Goal: Task Accomplishment & Management: Use online tool/utility

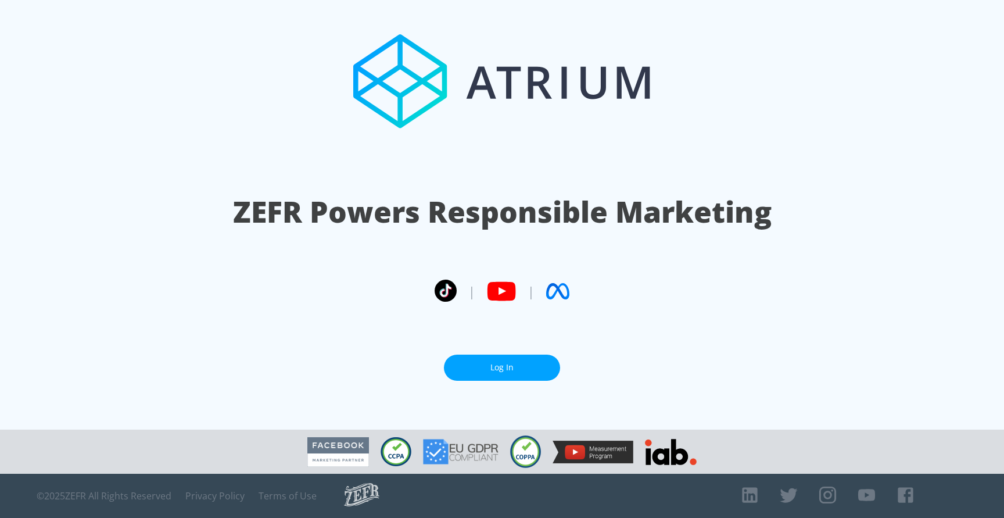
click at [518, 354] on link "Log In" at bounding box center [502, 367] width 116 height 26
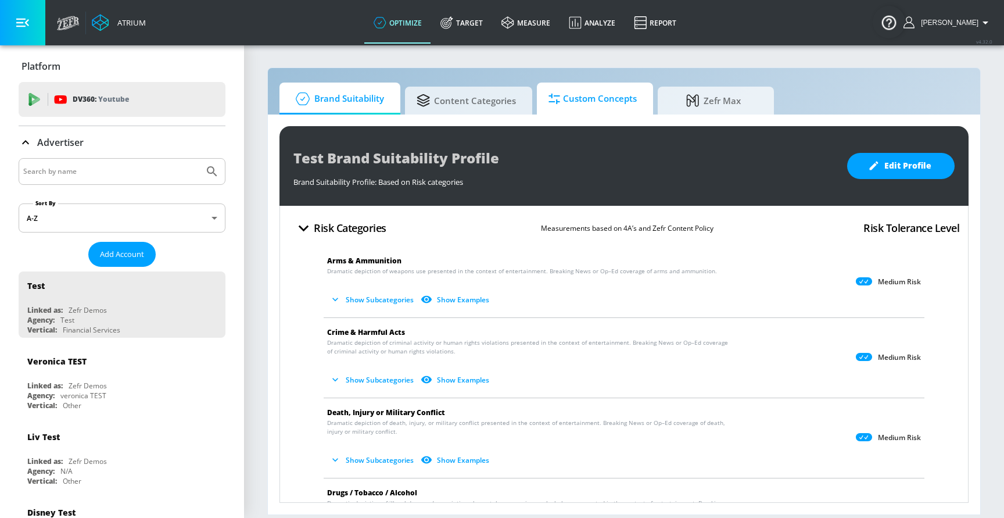
click at [607, 95] on span "Custom Concepts" at bounding box center [592, 99] width 88 height 28
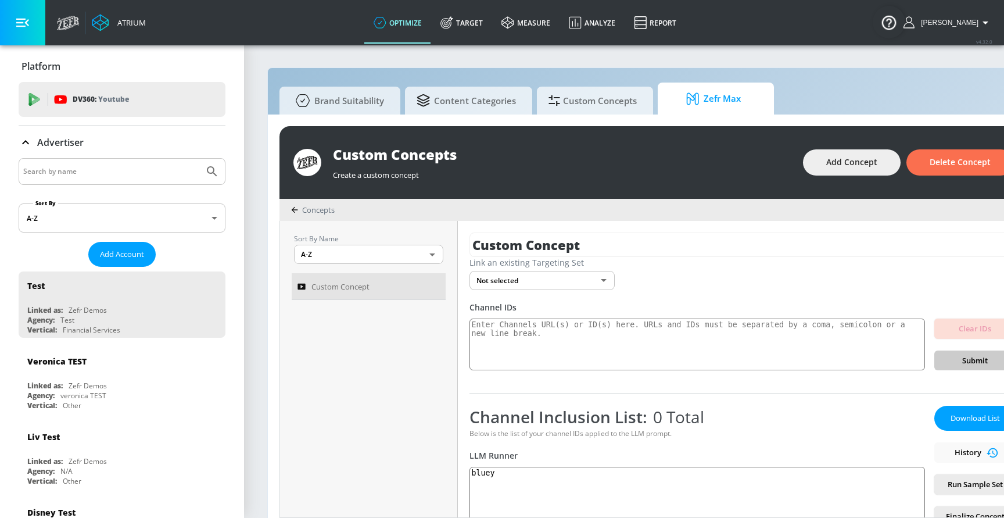
click at [682, 91] on span "Zefr Max" at bounding box center [713, 99] width 88 height 28
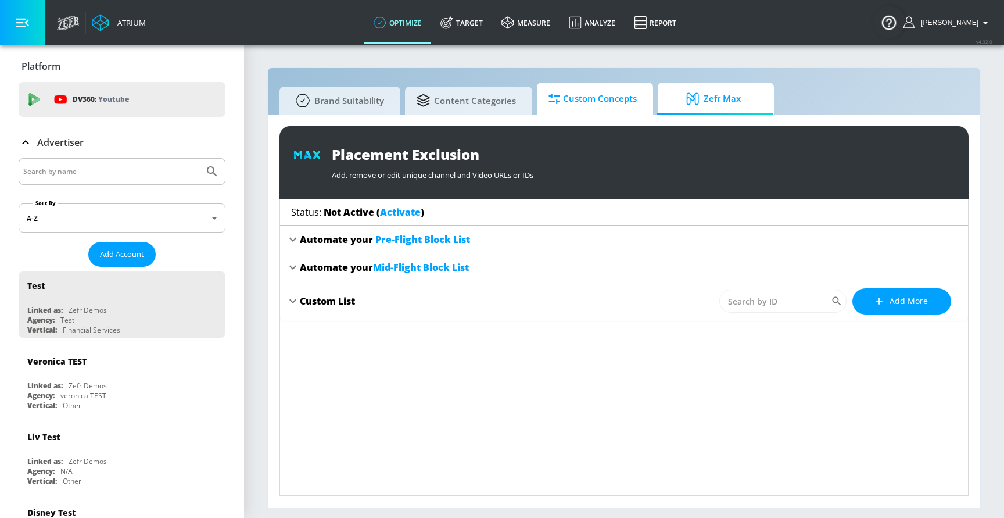
click at [629, 103] on span "Custom Concepts" at bounding box center [592, 99] width 88 height 28
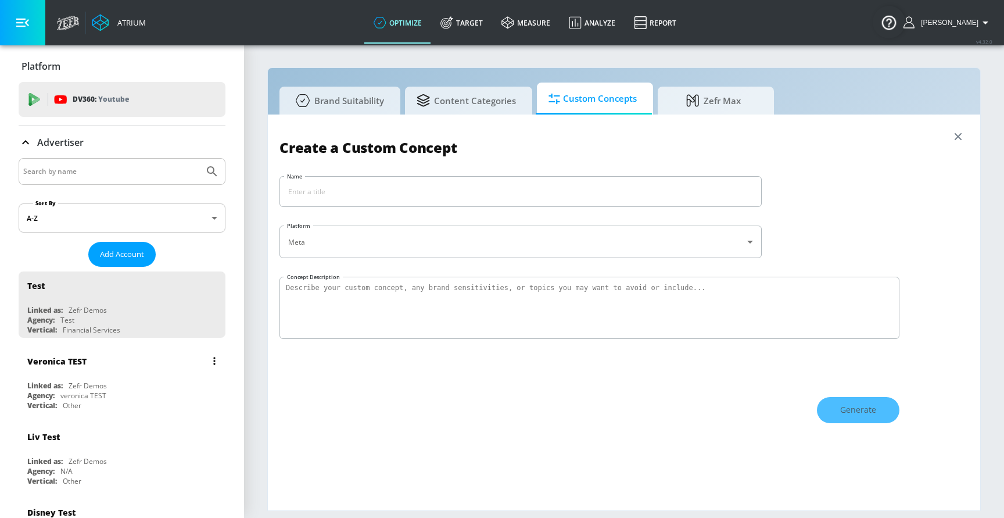
click at [113, 363] on div "Veronica TEST" at bounding box center [124, 361] width 195 height 28
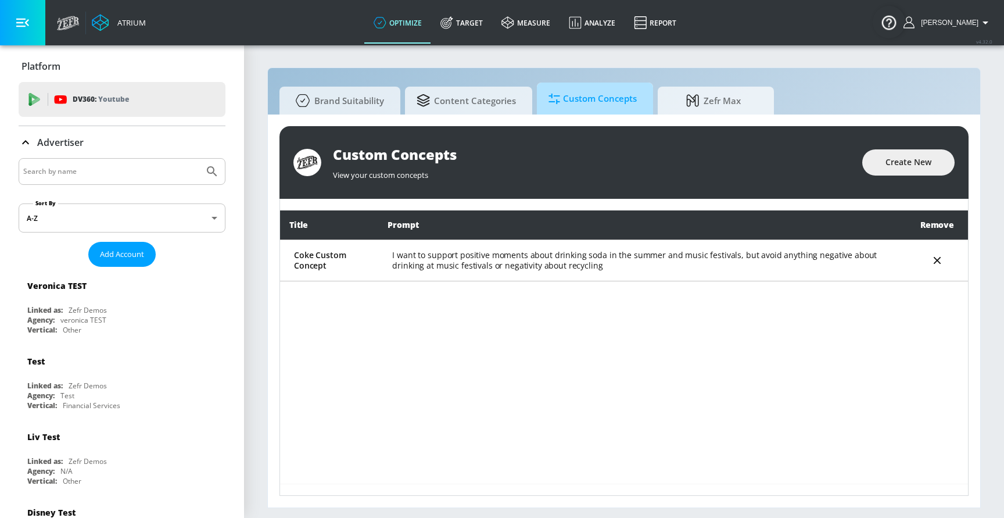
click at [602, 108] on span "Custom Concepts" at bounding box center [592, 99] width 88 height 28
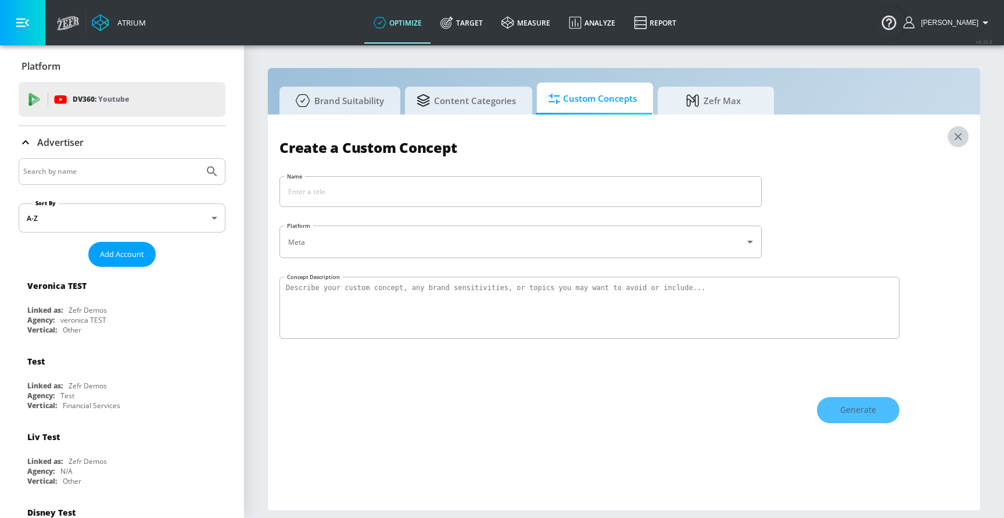
click at [952, 132] on icon "button" at bounding box center [958, 136] width 13 height 13
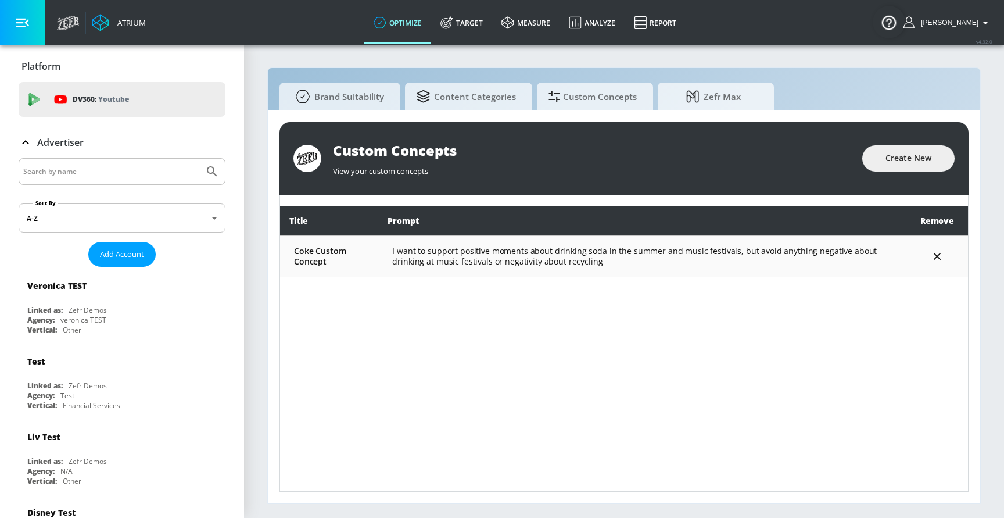
click at [447, 260] on td "I want to support positive moments about drinking soda in the summer and music …" at bounding box center [642, 255] width 528 height 41
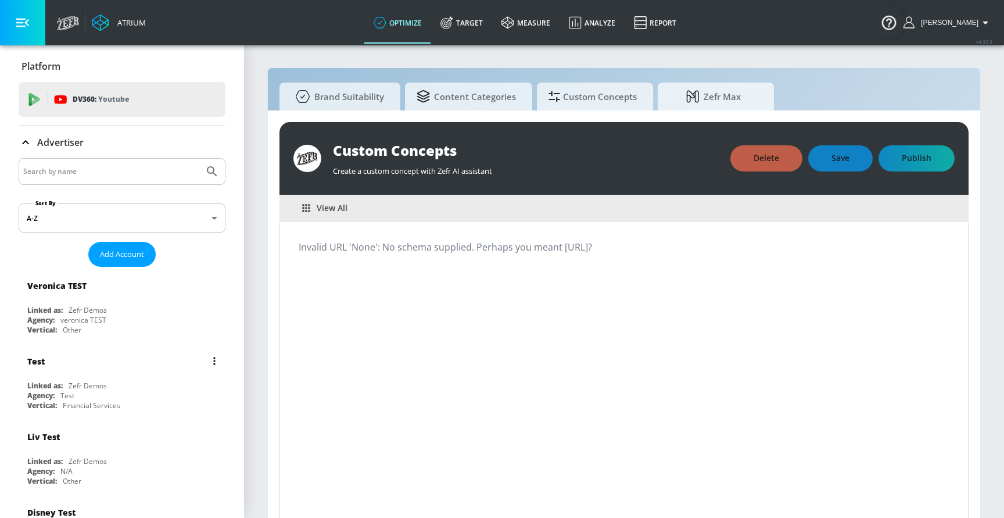
click at [143, 364] on div "Test" at bounding box center [124, 361] width 195 height 28
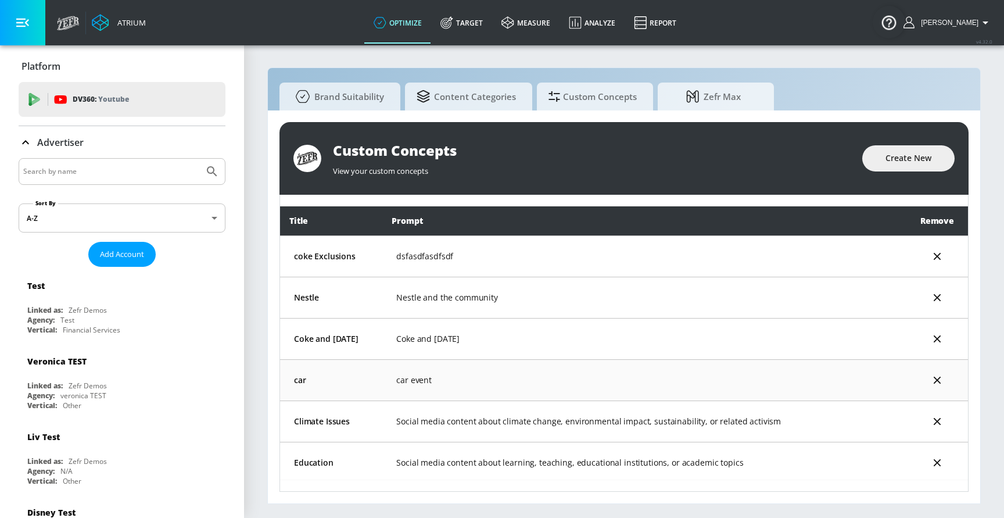
click at [530, 377] on td "car event" at bounding box center [644, 379] width 524 height 41
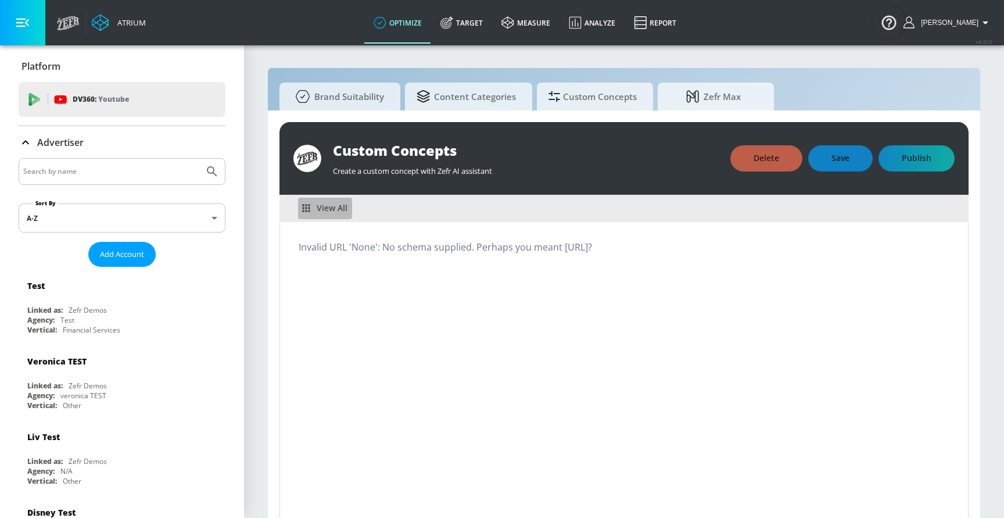
click at [338, 206] on span "View All" at bounding box center [325, 208] width 45 height 15
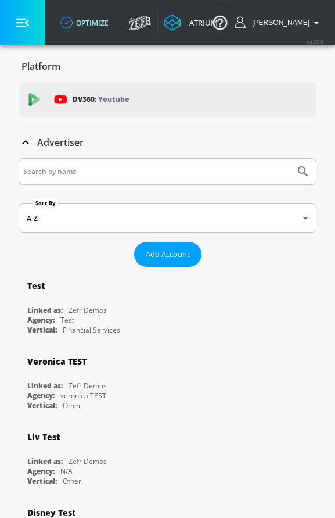
click at [21, 2] on button "button" at bounding box center [22, 22] width 45 height 45
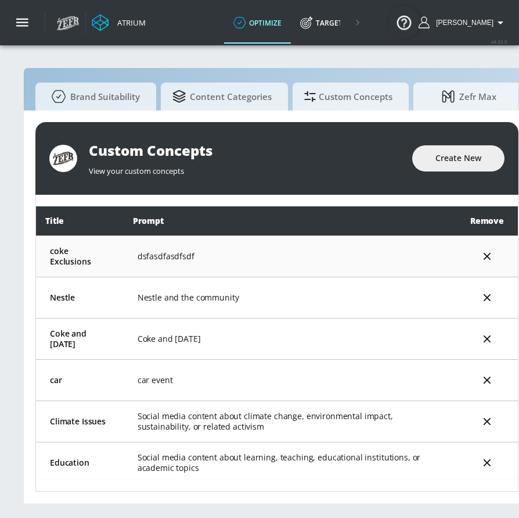
click at [418, 257] on td "dsfasdfasdfsdf" at bounding box center [290, 255] width 333 height 41
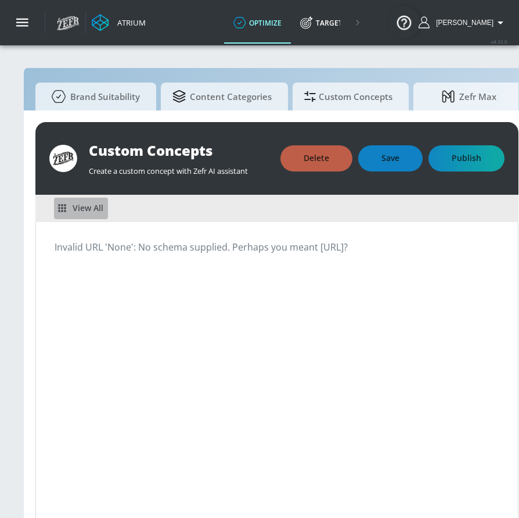
click at [102, 207] on span "View All" at bounding box center [81, 208] width 45 height 15
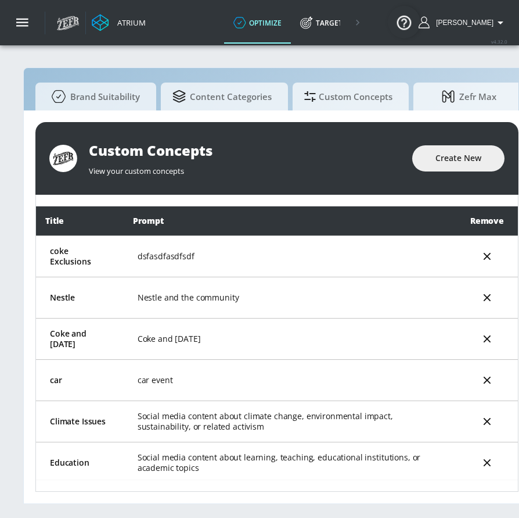
click at [471, 172] on div "Custom Concepts View your custom concepts Create New" at bounding box center [276, 158] width 483 height 73
click at [471, 165] on button "Create New" at bounding box center [458, 158] width 92 height 26
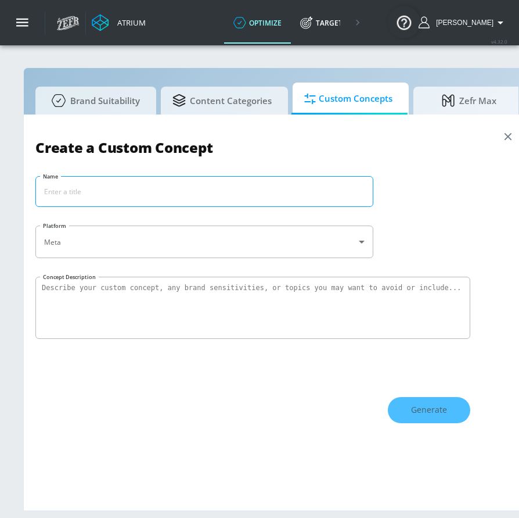
click at [303, 189] on input "Name" at bounding box center [204, 192] width 337 height 30
type input "C"
click at [185, 185] on input "Nature" at bounding box center [204, 192] width 337 height 30
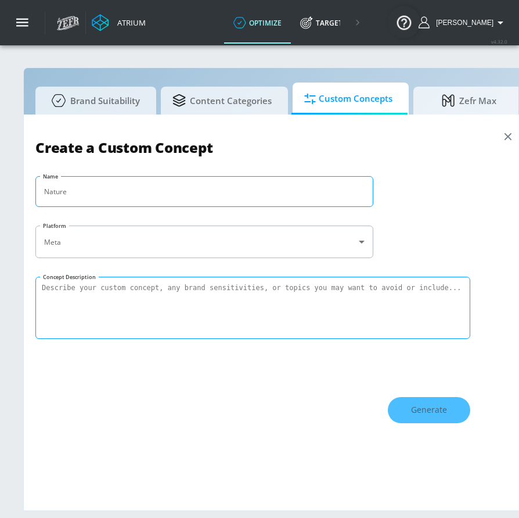
type input "Nature"
click at [206, 311] on textarea "Concept Description" at bounding box center [252, 308] width 435 height 62
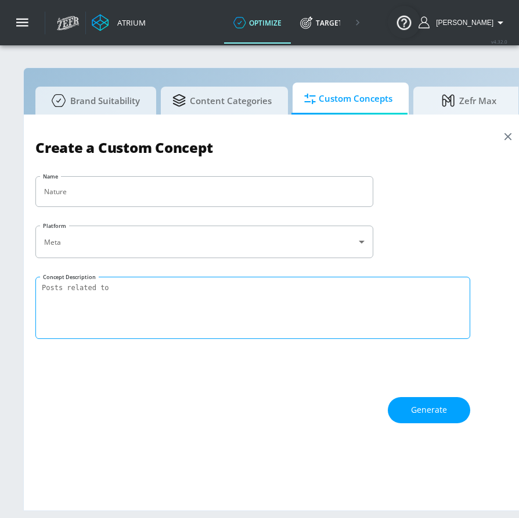
paste textarea "Nature"
type textarea "Posts related to Nature"
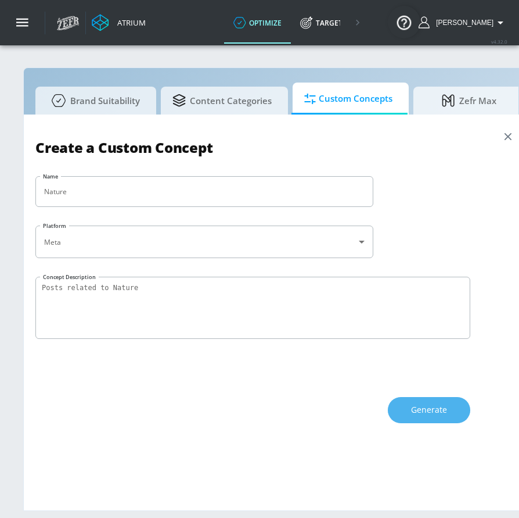
click at [449, 408] on button "Generate" at bounding box center [429, 410] width 82 height 26
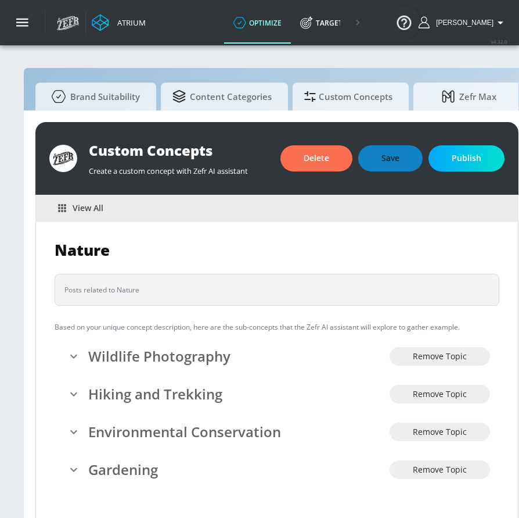
scroll to position [13, 0]
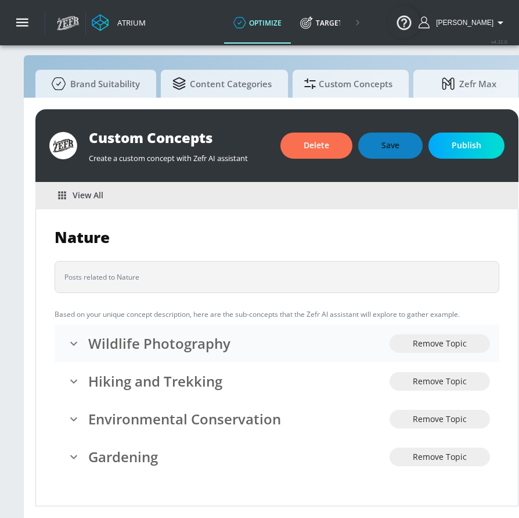
click at [286, 345] on h3 "Wildlife Photography" at bounding box center [239, 342] width 302 height 19
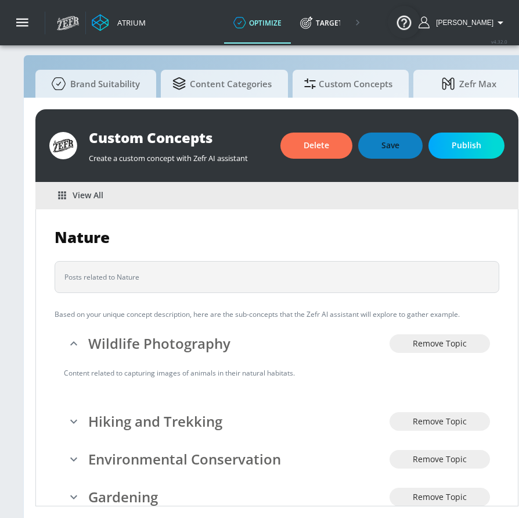
click at [97, 196] on span "View All" at bounding box center [81, 195] width 45 height 15
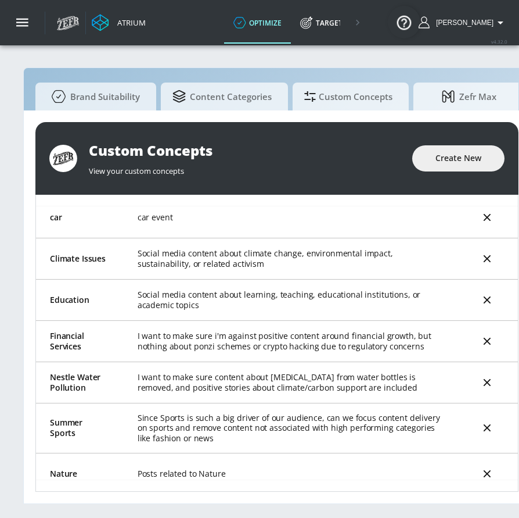
scroll to position [177, 0]
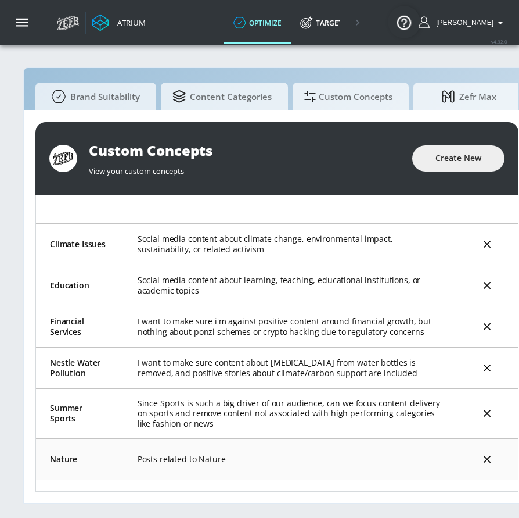
click at [281, 458] on td "Posts related to Nature" at bounding box center [290, 458] width 333 height 41
